Goal: Browse casually

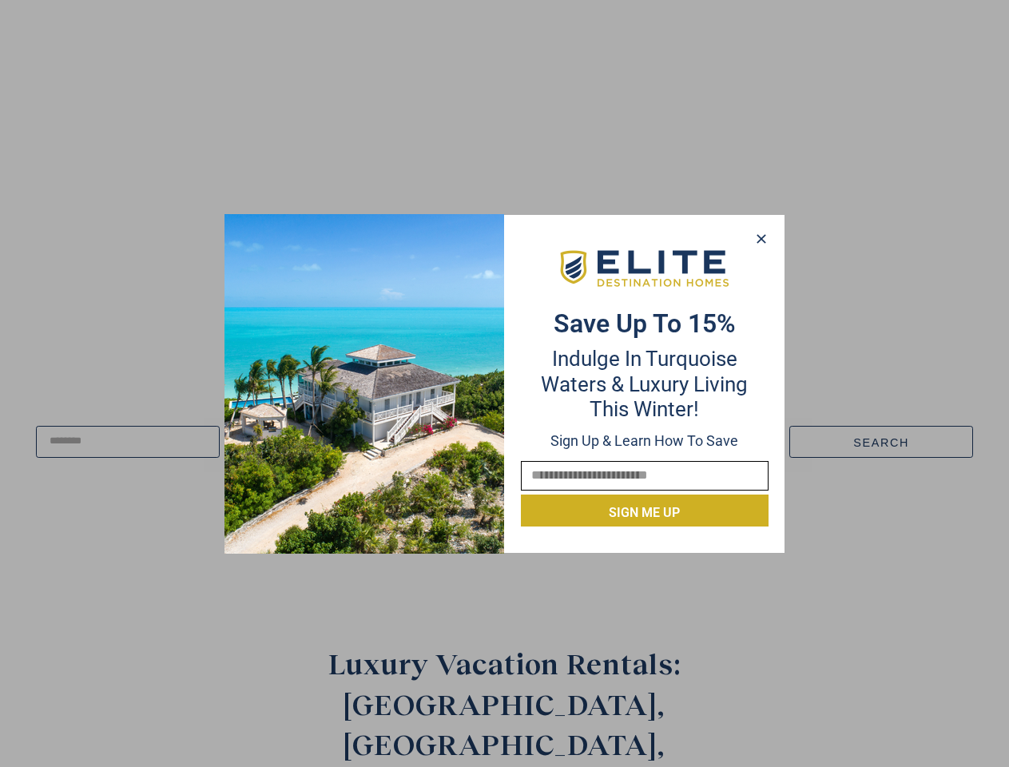
click at [505, 384] on div "Save up to 15% Indulge in Turquoise Waters & Luxury Living this winter! Sign up…" at bounding box center [645, 384] width 280 height 286
click at [761, 239] on icon at bounding box center [761, 238] width 9 height 9
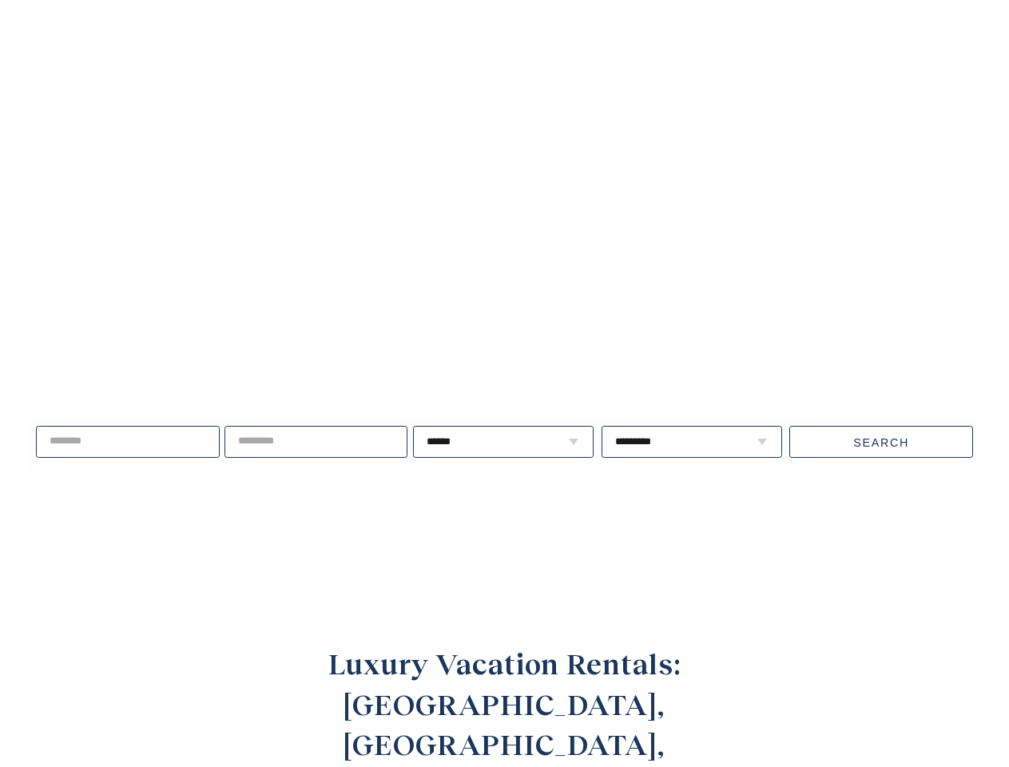
click at [762, 239] on video at bounding box center [505, 292] width 1168 height 584
click at [761, 238] on video at bounding box center [505, 292] width 1168 height 584
click at [364, 384] on span "Live well, travel often." at bounding box center [209, 384] width 351 height 40
click at [645, 268] on video at bounding box center [505, 292] width 1168 height 584
click at [645, 511] on div "Live well, travel often. ****** * * * * * * * * * ** ** ** ** ** ** **" at bounding box center [504, 442] width 1009 height 205
